Goal: Find contact information: Find contact information

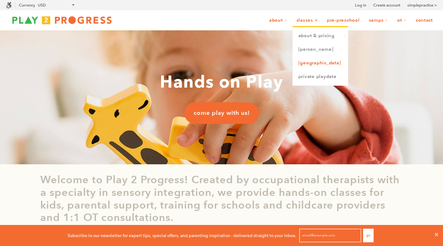
click at [304, 63] on link "[GEOGRAPHIC_DATA]" at bounding box center [320, 63] width 55 height 14
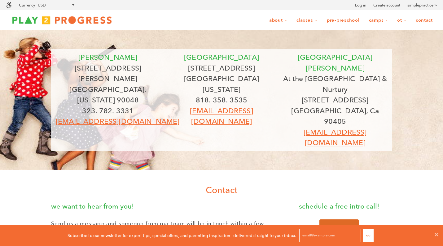
scroll to position [0, 0]
drag, startPoint x: 269, startPoint y: 101, endPoint x: 180, endPoint y: 99, distance: 89.0
click at [180, 106] on p "grow@play2progress.com" at bounding box center [222, 116] width 104 height 21
copy link "grow@play2progress.com"
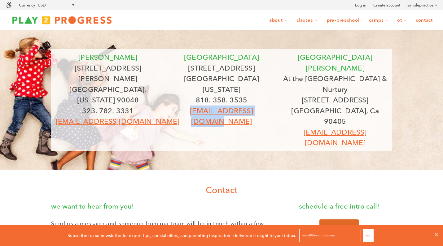
copy link "grow@play2progress.com"
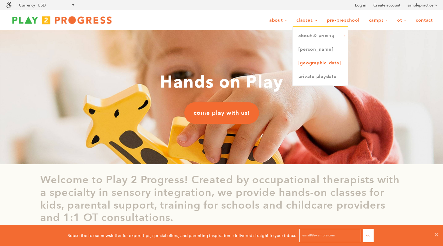
click at [305, 64] on link "[GEOGRAPHIC_DATA]" at bounding box center [320, 63] width 55 height 14
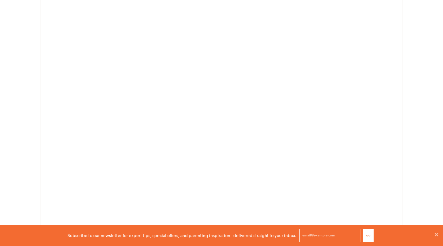
scroll to position [367, 0]
